Goal: Go to known website: Access a specific website the user already knows

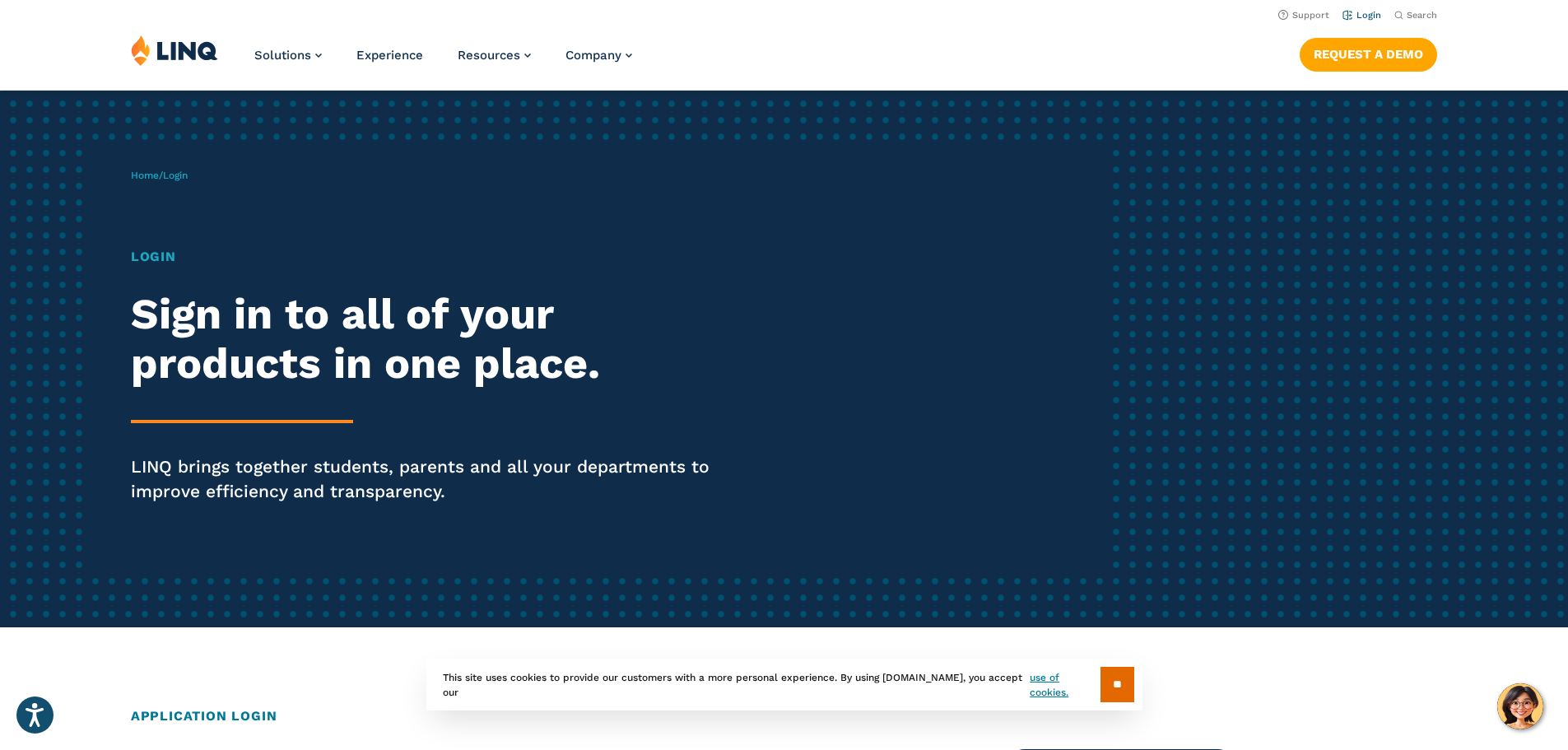
click at [1351, 19] on link "Login" at bounding box center [1361, 15] width 38 height 11
click at [1356, 12] on link "Login" at bounding box center [1361, 15] width 38 height 11
click at [143, 251] on h1 "Login" at bounding box center [433, 257] width 604 height 20
click at [148, 257] on h1 "Login" at bounding box center [433, 257] width 604 height 20
click at [188, 175] on span "Login" at bounding box center [176, 175] width 25 height 12
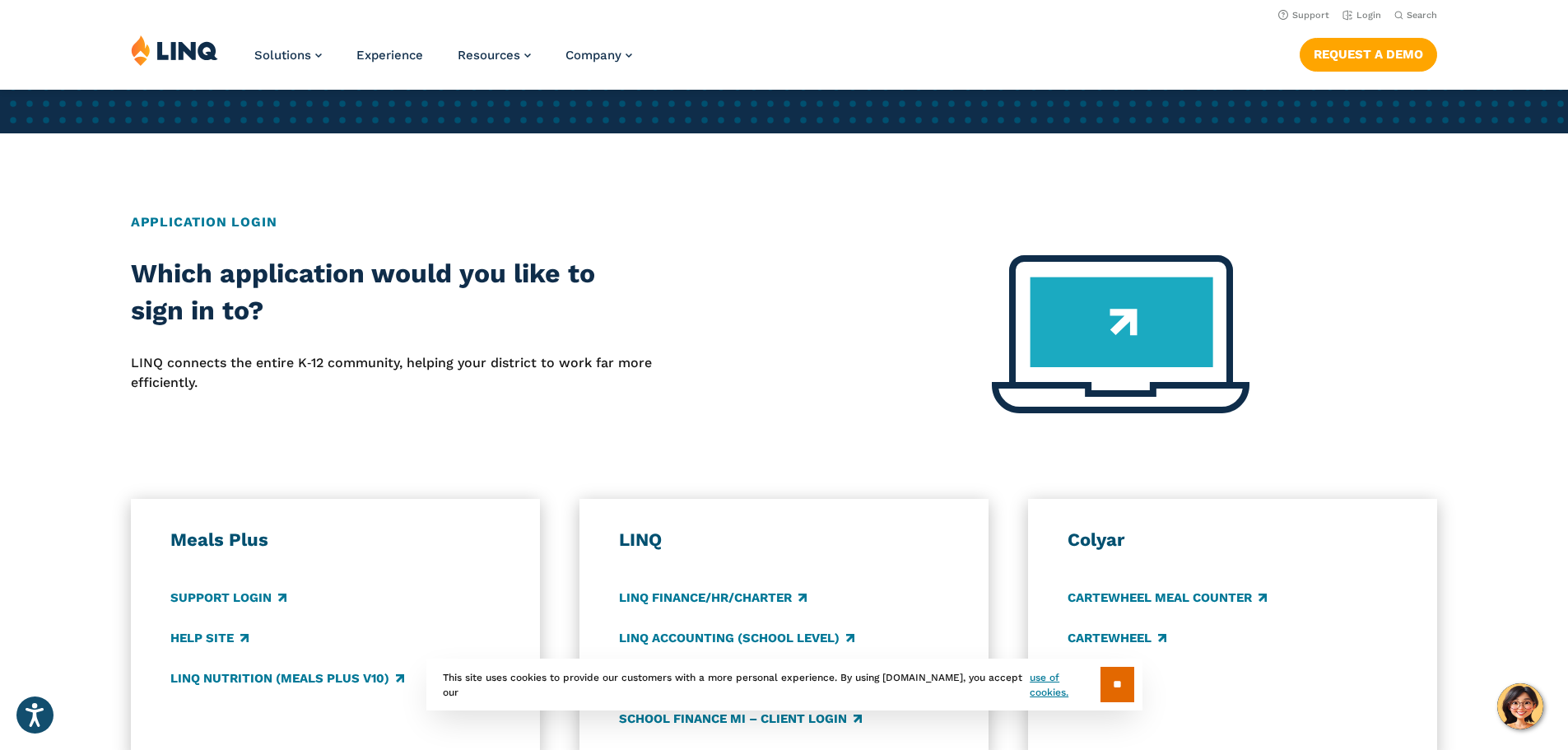
scroll to position [412, 0]
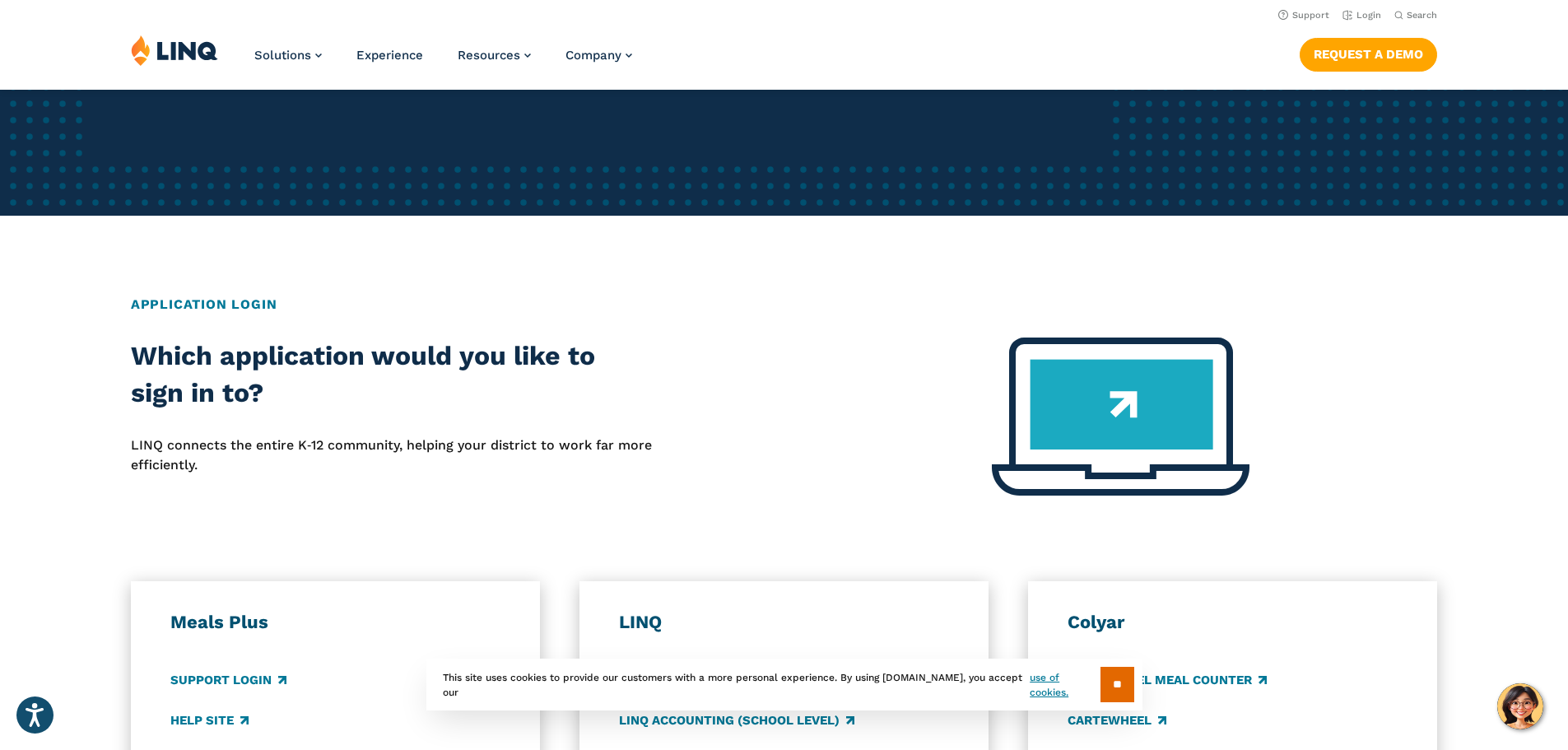
click at [1138, 428] on img at bounding box center [1120, 416] width 257 height 158
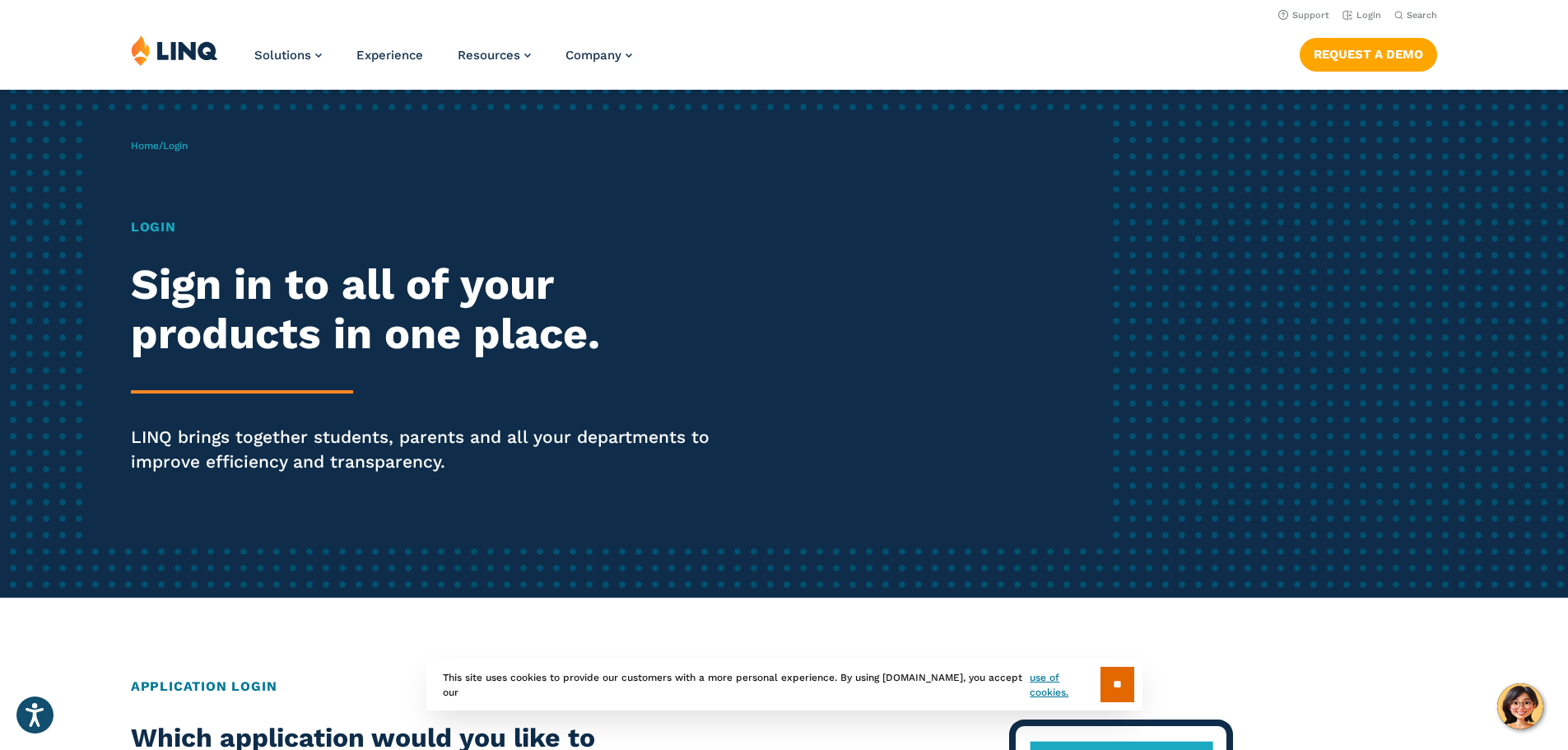
scroll to position [0, 0]
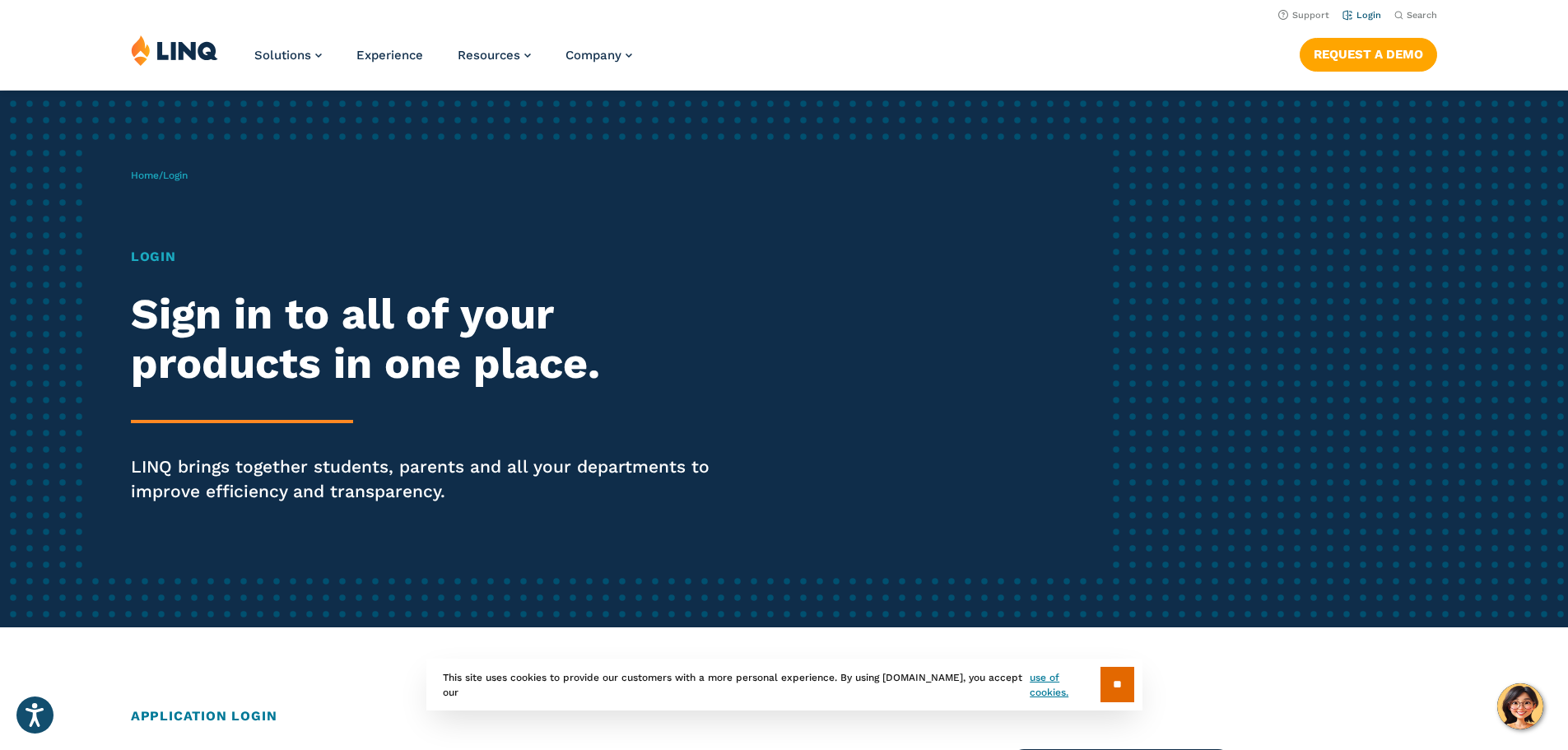
click at [1364, 14] on link "Login" at bounding box center [1361, 15] width 38 height 11
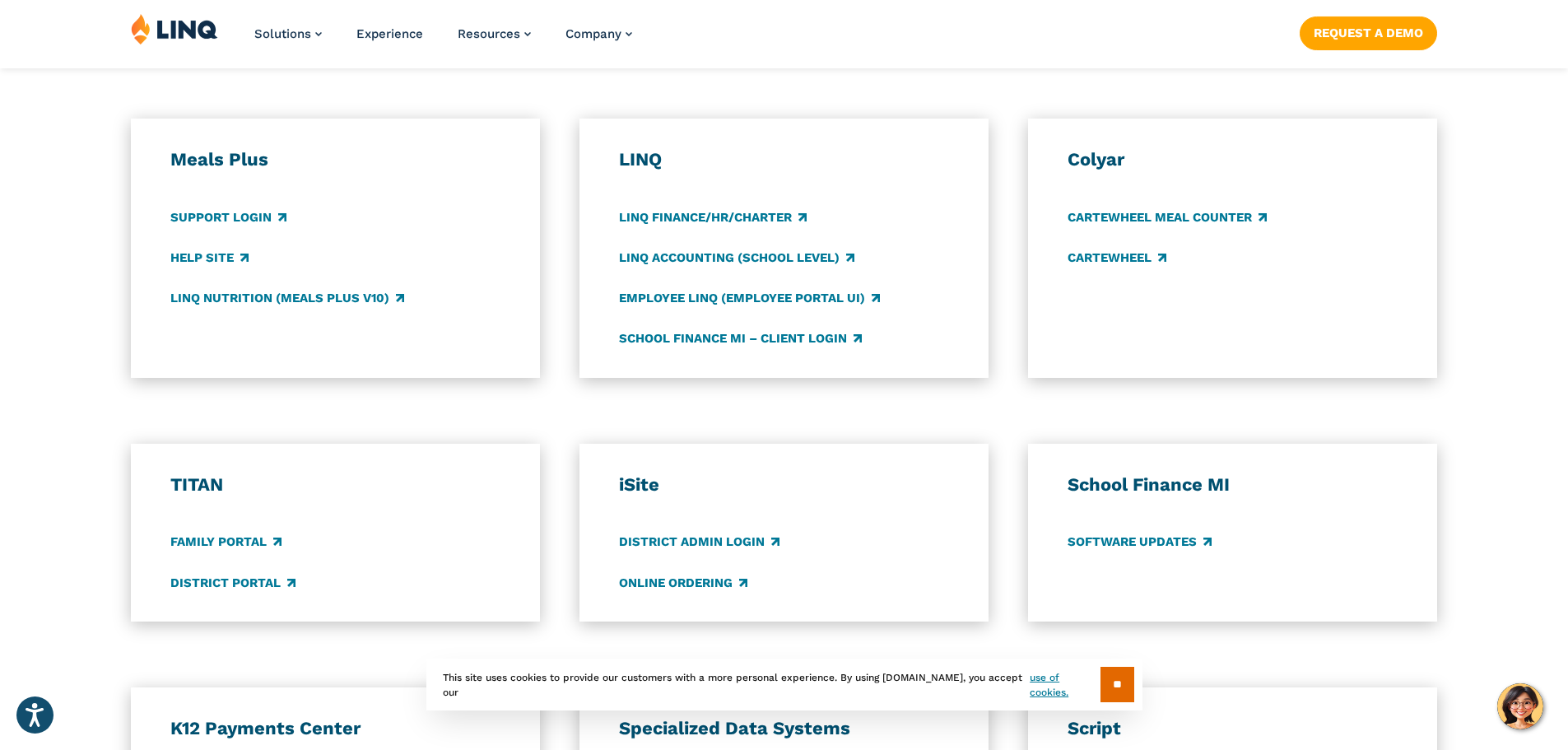
scroll to position [905, 0]
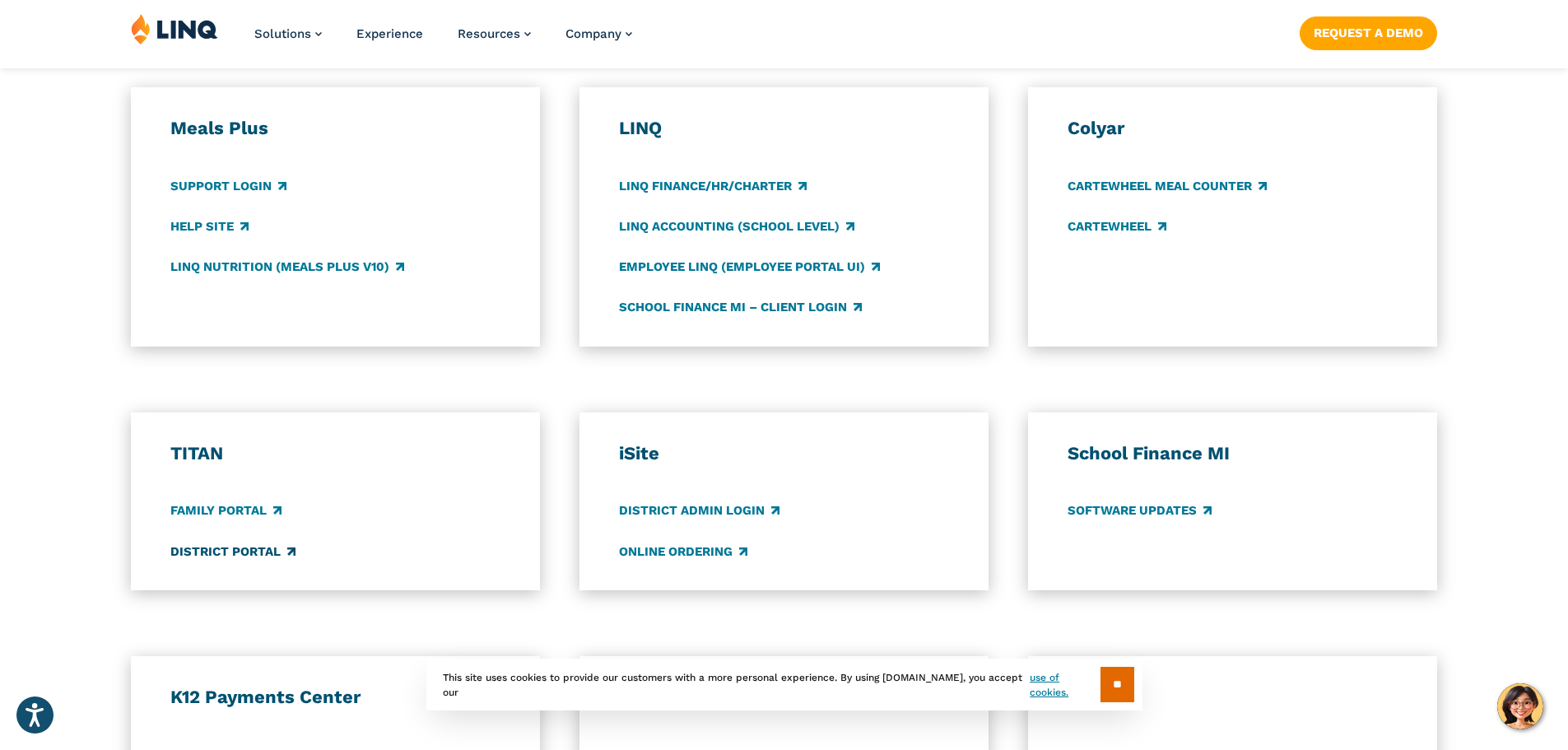
click at [269, 551] on link "District Portal" at bounding box center [233, 551] width 125 height 18
